Goal: Download file/media

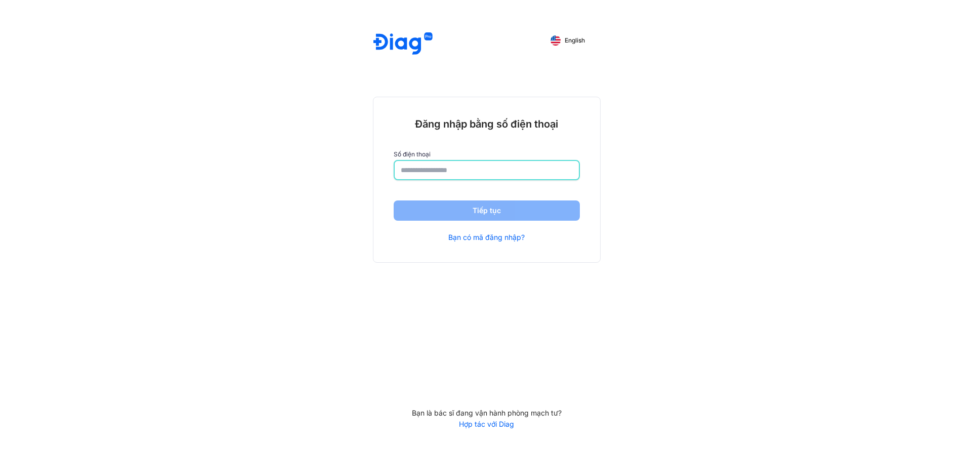
click at [478, 172] on input "number" at bounding box center [487, 170] width 172 height 18
type input "**********"
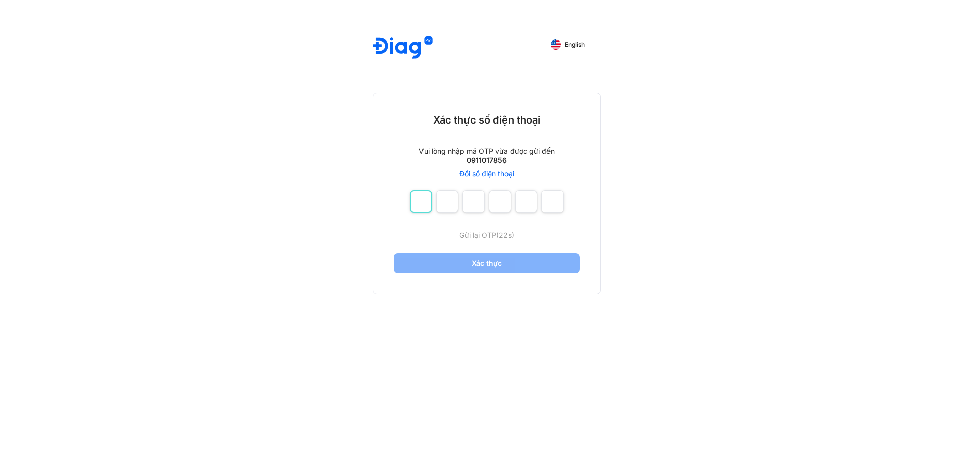
click at [430, 212] on input "number" at bounding box center [421, 201] width 22 height 22
type input "*"
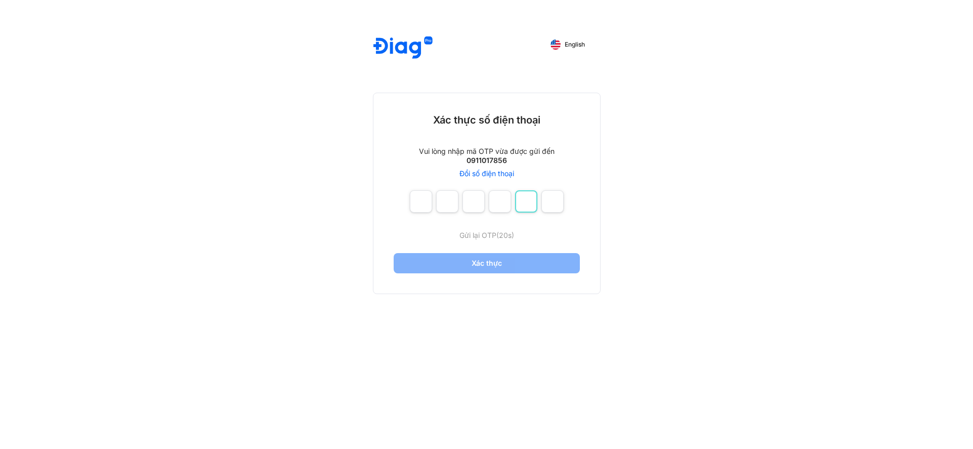
type input "*"
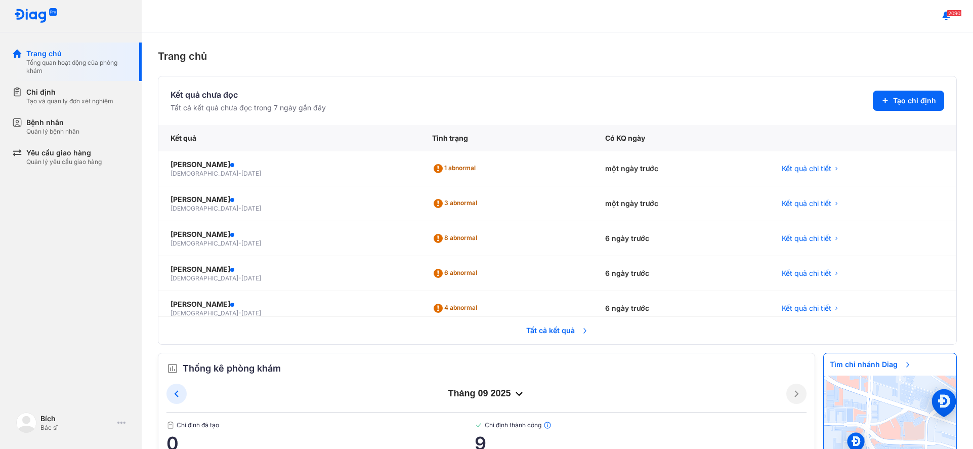
click at [565, 334] on span "Tất cả kết quả" at bounding box center [557, 330] width 75 height 22
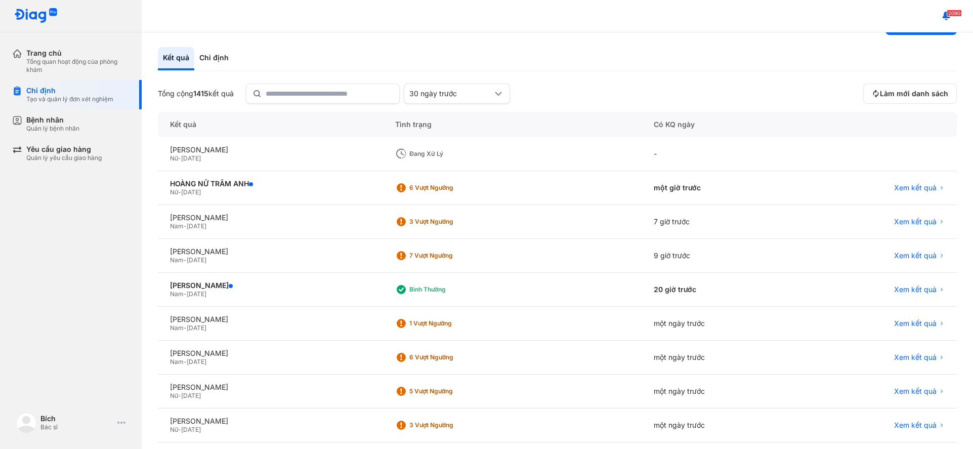
scroll to position [87, 0]
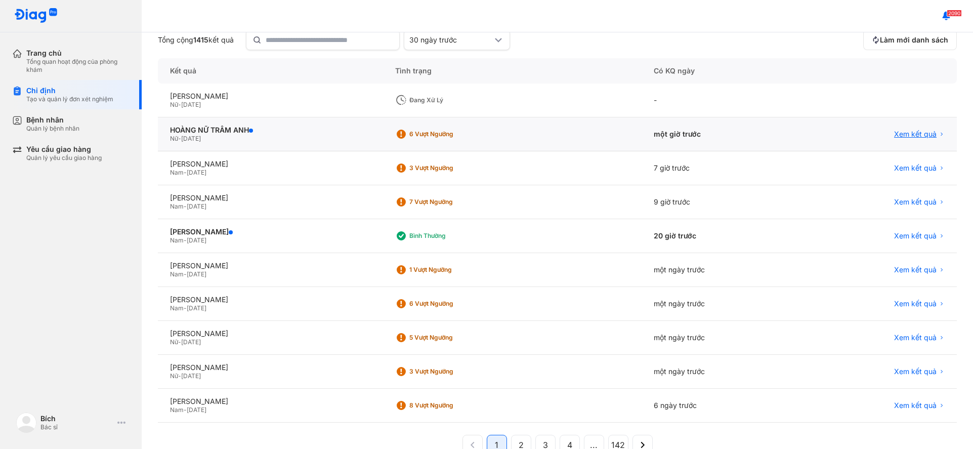
click at [901, 133] on span "Xem kết quả" at bounding box center [915, 134] width 43 height 9
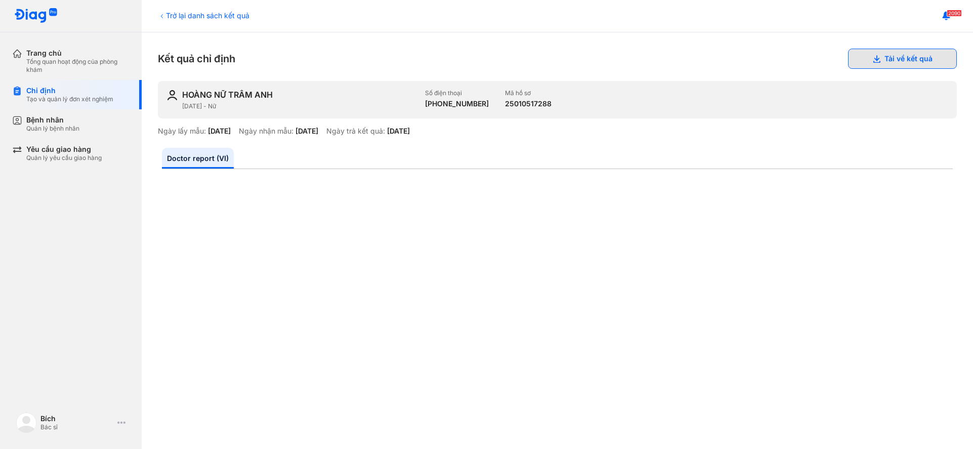
click at [875, 62] on button "Tải về kết quả" at bounding box center [902, 59] width 109 height 20
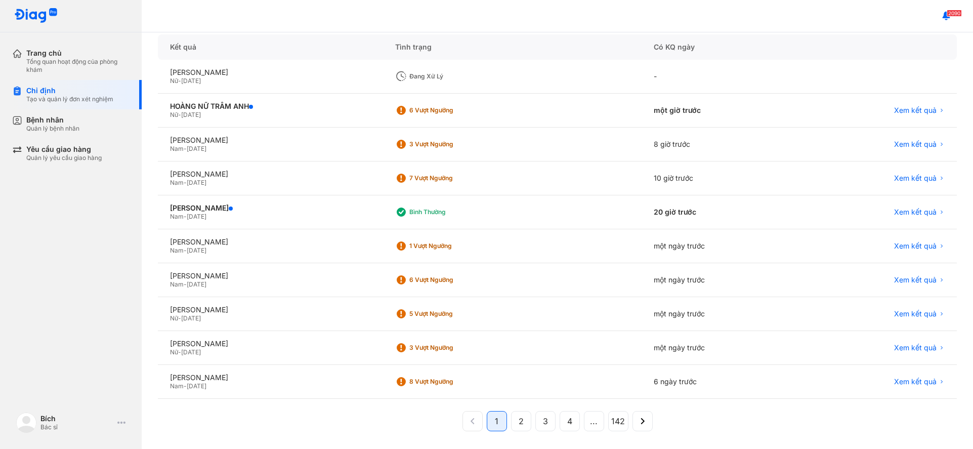
scroll to position [113, 0]
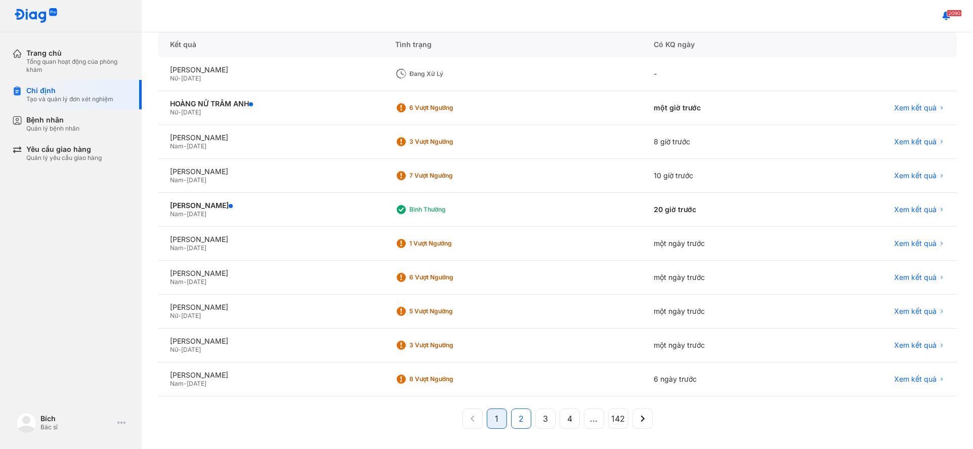
click at [519, 421] on span "2" at bounding box center [521, 418] width 5 height 12
